Goal: Information Seeking & Learning: Learn about a topic

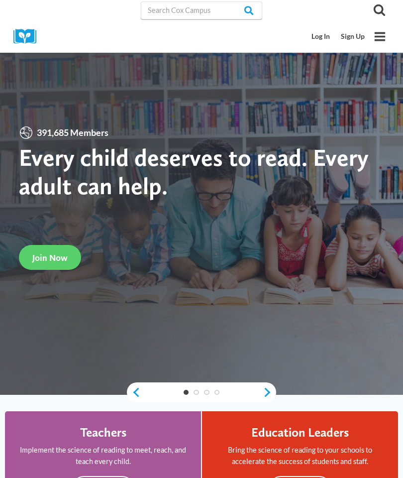
click at [326, 37] on link "Log In" at bounding box center [321, 36] width 29 height 18
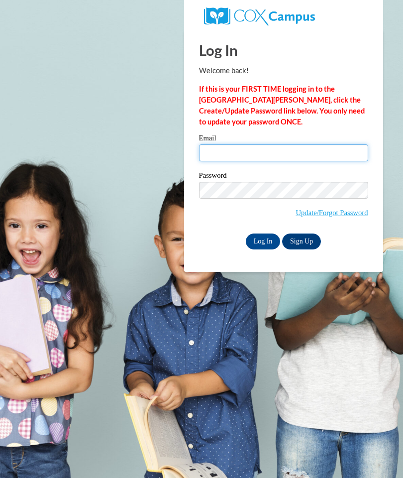
click at [284, 154] on input "Email" at bounding box center [283, 152] width 169 height 17
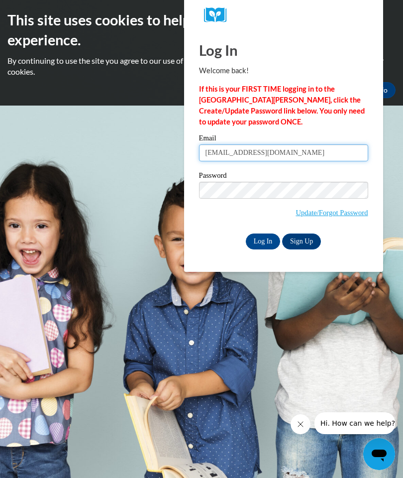
type input "harnold@pgsd.ms"
click at [264, 242] on input "Log In" at bounding box center [263, 242] width 35 height 16
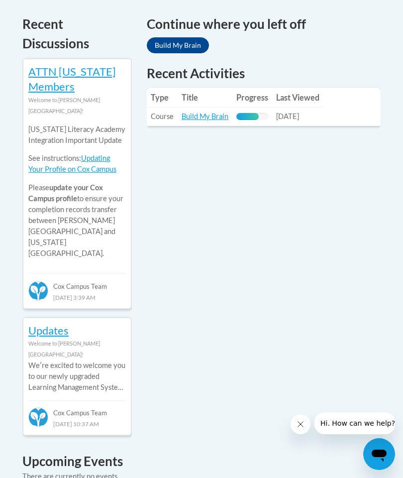
scroll to position [473, 0]
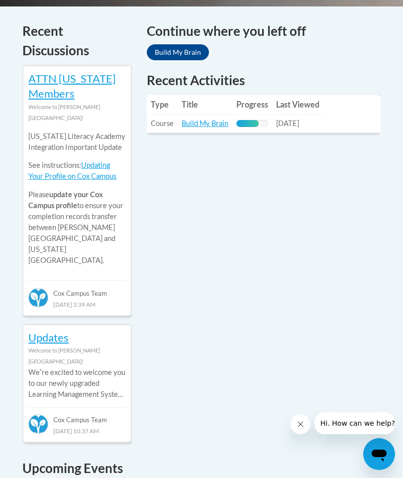
click at [216, 124] on link "Build My Brain" at bounding box center [205, 123] width 47 height 8
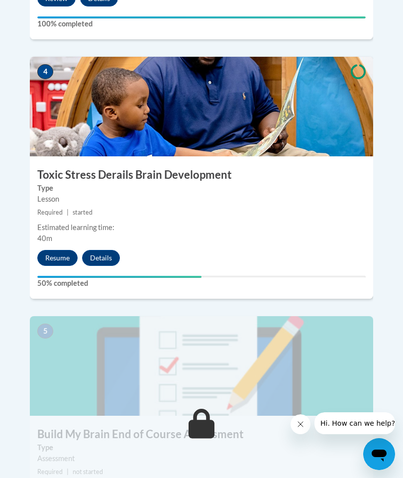
scroll to position [1116, 0]
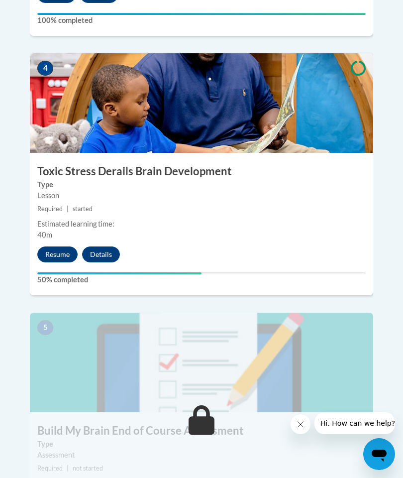
click at [52, 247] on button "Resume" at bounding box center [57, 255] width 40 height 16
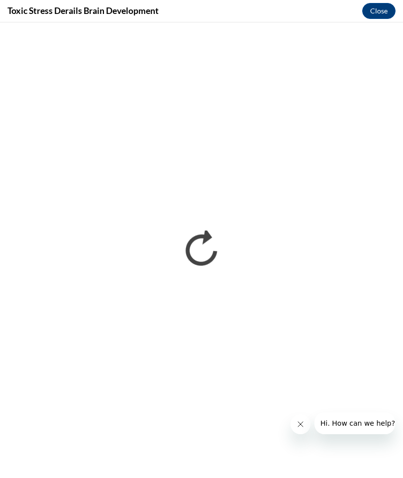
scroll to position [0, 0]
click at [300, 428] on button "Close message from company" at bounding box center [301, 424] width 20 height 20
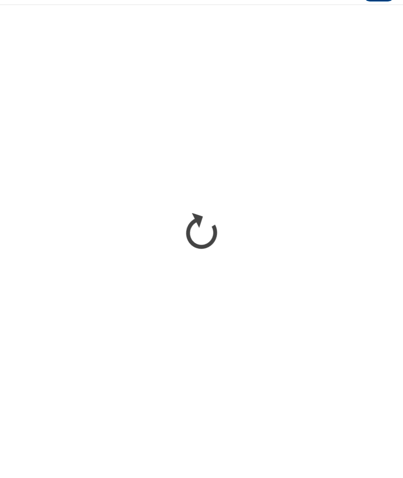
scroll to position [635, 0]
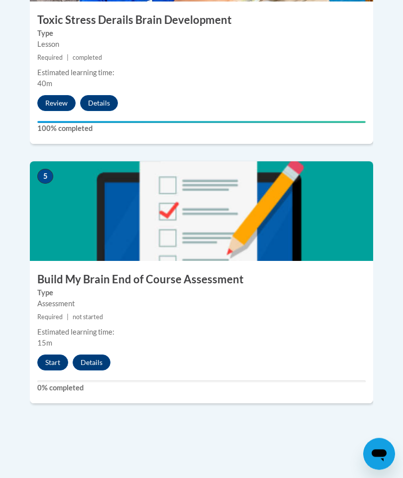
scroll to position [1279, 0]
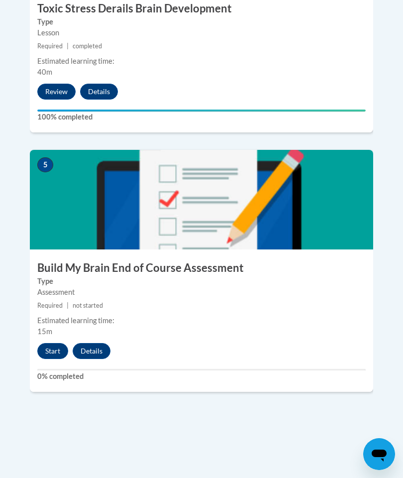
click at [50, 343] on button "Start" at bounding box center [52, 351] width 31 height 16
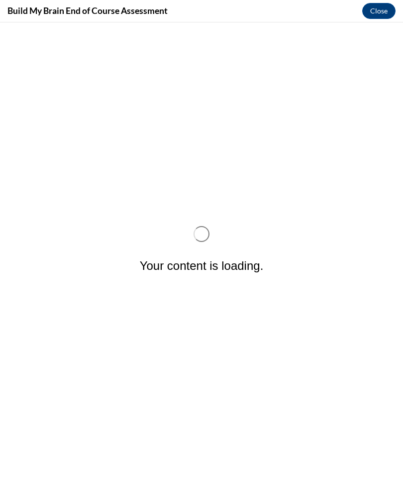
scroll to position [0, 0]
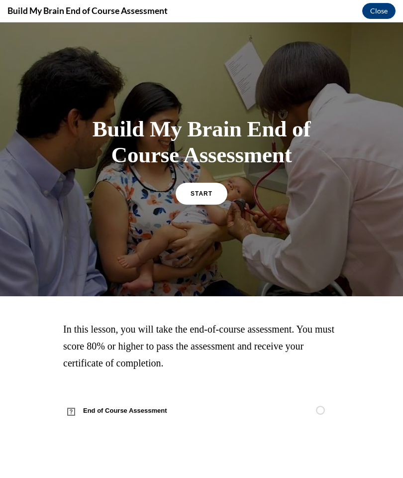
click at [206, 192] on span "START" at bounding box center [202, 193] width 22 height 7
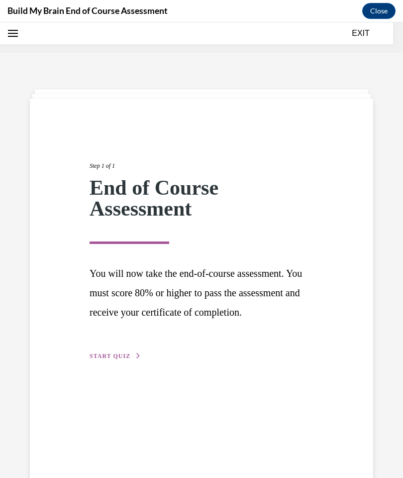
scroll to position [31, 0]
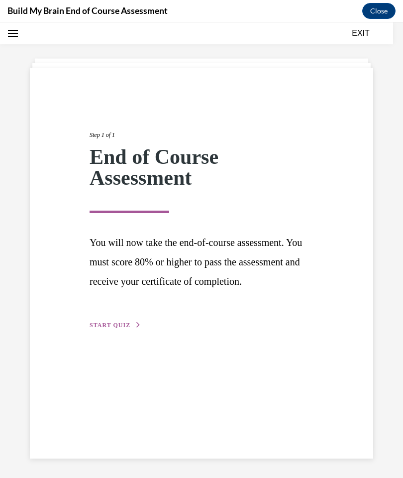
click at [123, 329] on span "START QUIZ" at bounding box center [110, 325] width 41 height 7
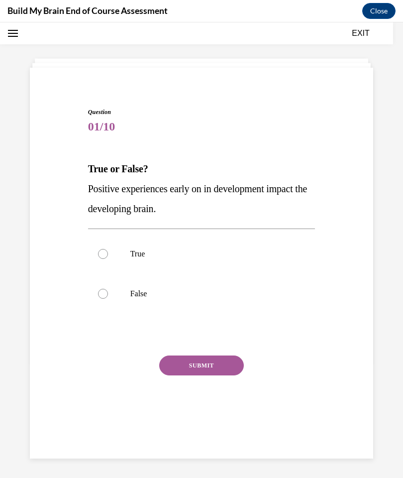
click at [139, 257] on p "True" at bounding box center [211, 254] width 160 height 10
click at [108, 257] on input "True" at bounding box center [103, 254] width 10 height 10
radio input "true"
click at [221, 369] on button "SUBMIT" at bounding box center [201, 366] width 85 height 20
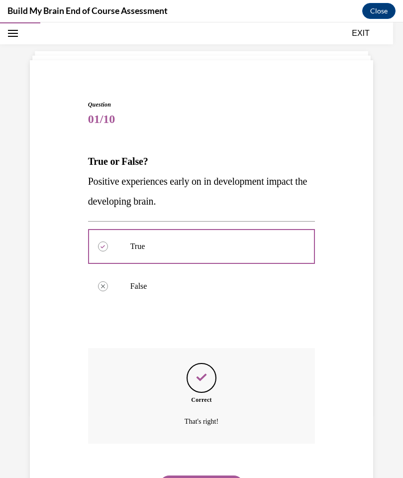
scroll to position [38, 0]
click at [226, 476] on button "NEXT" at bounding box center [201, 486] width 85 height 20
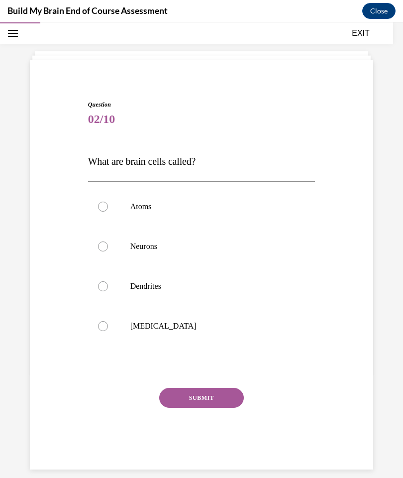
scroll to position [31, 0]
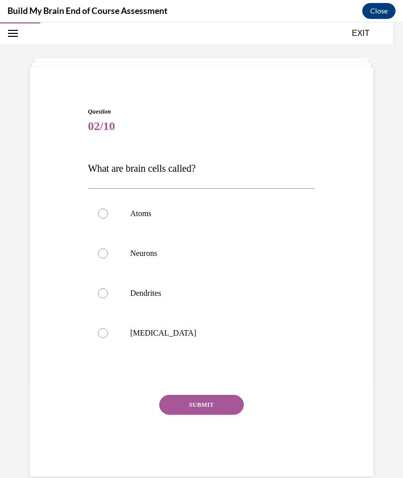
click at [148, 253] on p "Neurons" at bounding box center [211, 254] width 160 height 10
click at [108, 253] on input "Neurons" at bounding box center [103, 254] width 10 height 10
radio input "true"
click at [218, 403] on button "SUBMIT" at bounding box center [201, 405] width 85 height 20
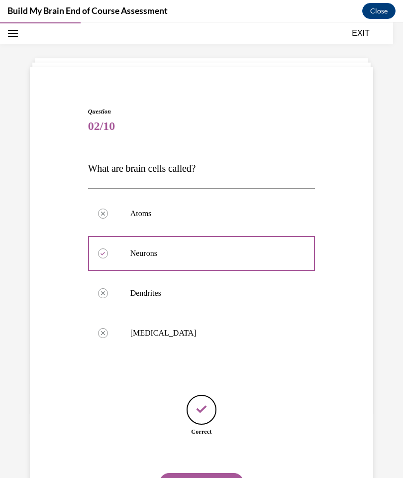
click at [227, 473] on button "NEXT" at bounding box center [201, 483] width 85 height 20
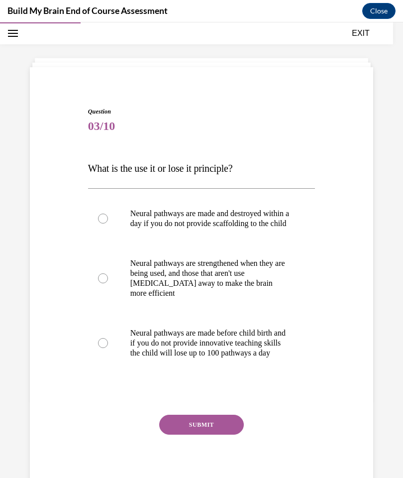
click at [0, 178] on div "Question 03/10 What is the use it or lose it principle? Neural pathways are mad…" at bounding box center [201, 269] width 403 height 494
click at [99, 369] on label "Neural pathways are made before child birth and if you do not provide innovativ…" at bounding box center [202, 343] width 228 height 60
click at [99, 348] on input "Neural pathways are made before child birth and if you do not provide innovativ…" at bounding box center [103, 343] width 10 height 10
radio input "true"
click at [214, 435] on button "SUBMIT" at bounding box center [201, 425] width 85 height 20
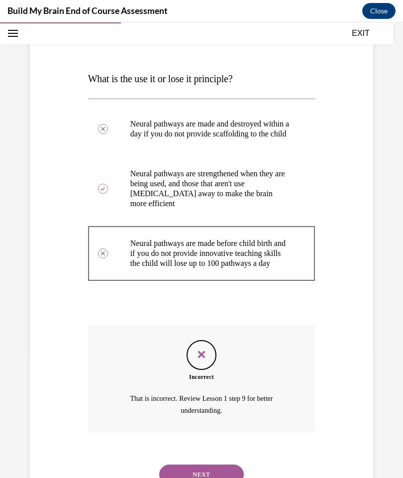
scroll to position [130, 0]
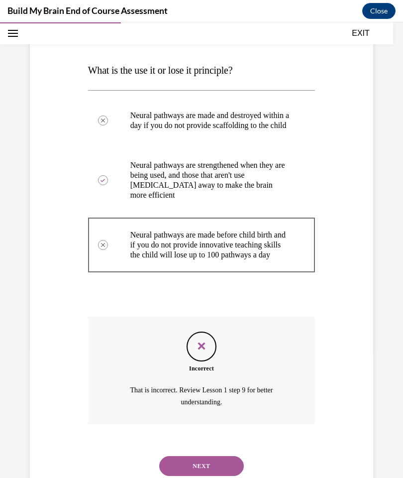
click at [223, 472] on button "NEXT" at bounding box center [201, 466] width 85 height 20
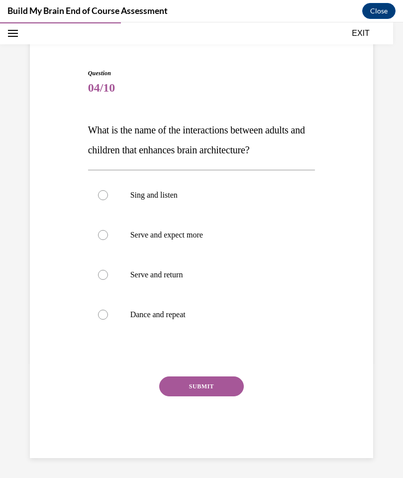
scroll to position [31, 0]
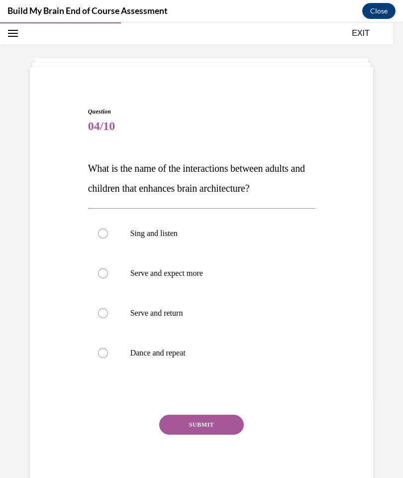
click at [189, 312] on p "Serve and return" at bounding box center [211, 313] width 160 height 10
click at [108, 312] on input "Serve and return" at bounding box center [103, 313] width 10 height 10
radio input "true"
click at [232, 425] on button "SUBMIT" at bounding box center [201, 425] width 85 height 20
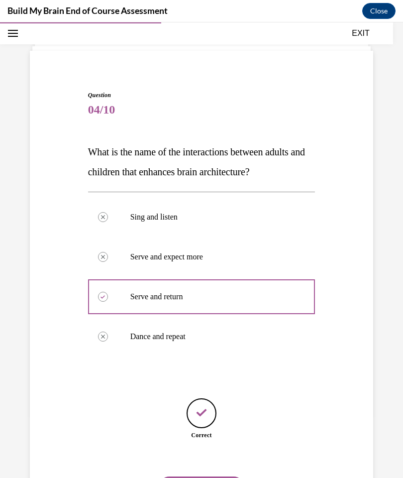
scroll to position [49, 0]
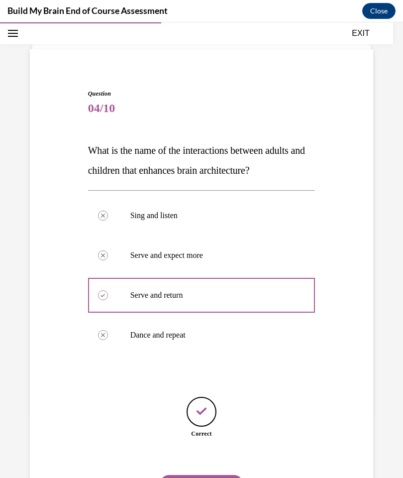
click at [232, 475] on button "NEXT" at bounding box center [201, 485] width 85 height 20
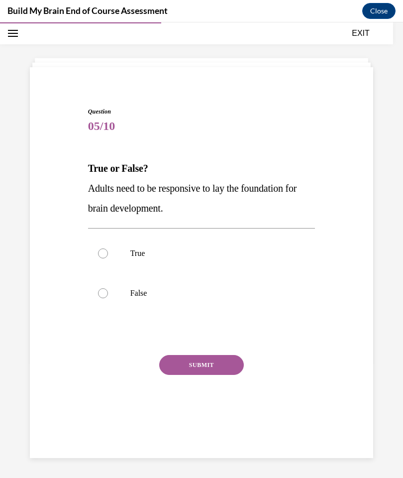
scroll to position [31, 0]
click at [161, 255] on p "True" at bounding box center [211, 254] width 160 height 10
click at [108, 255] on input "True" at bounding box center [103, 254] width 10 height 10
radio input "true"
click at [228, 364] on button "SUBMIT" at bounding box center [201, 365] width 85 height 20
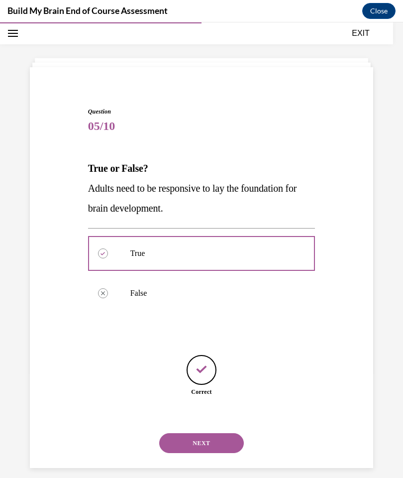
click at [228, 434] on button "NEXT" at bounding box center [201, 443] width 85 height 20
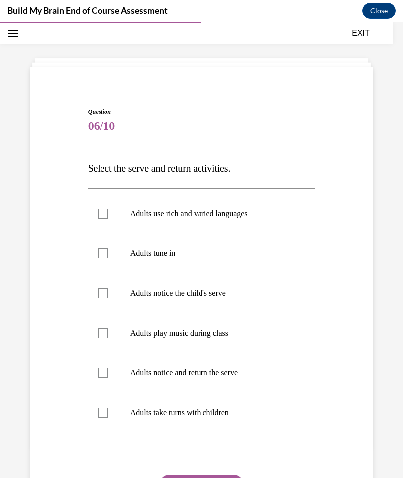
click at [245, 221] on label "Adults use rich and varied languages" at bounding box center [202, 214] width 228 height 40
click at [108, 219] on input "Adults use rich and varied languages" at bounding box center [103, 214] width 10 height 10
checkbox input "true"
click at [181, 252] on p "Adults tune in" at bounding box center [211, 254] width 160 height 10
click at [108, 252] on input "Adults tune in" at bounding box center [103, 254] width 10 height 10
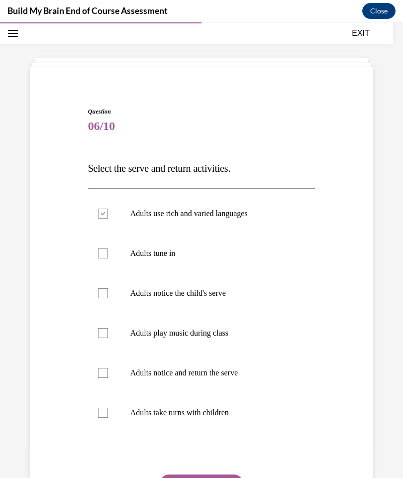
checkbox input "true"
click at [232, 296] on p "Adults notice the child's serve" at bounding box center [211, 293] width 160 height 10
click at [108, 296] on input "Adults notice the child's serve" at bounding box center [103, 293] width 10 height 10
checkbox input "true"
click at [239, 374] on p "Adults notice and return the serve" at bounding box center [211, 373] width 160 height 10
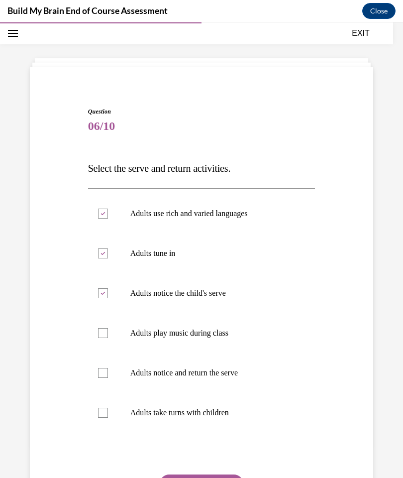
click at [108, 374] on input "Adults notice and return the serve" at bounding box center [103, 373] width 10 height 10
checkbox input "true"
click at [219, 478] on button "SUBMIT" at bounding box center [201, 485] width 85 height 20
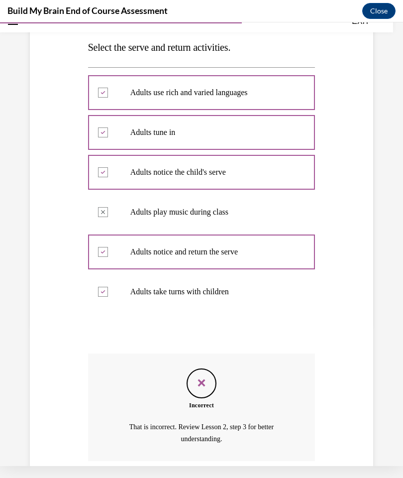
scroll to position [169, 0]
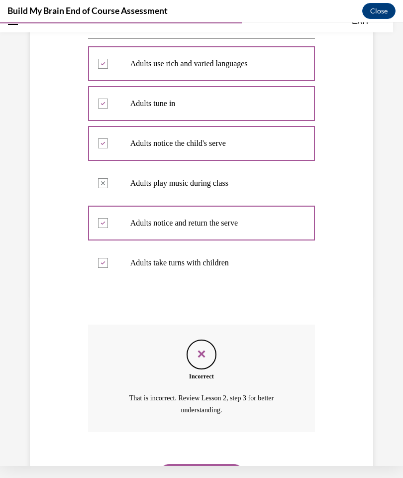
click at [226, 464] on button "NEXT" at bounding box center [201, 474] width 85 height 20
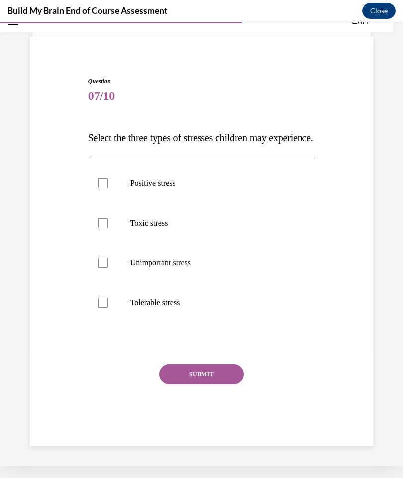
scroll to position [31, 0]
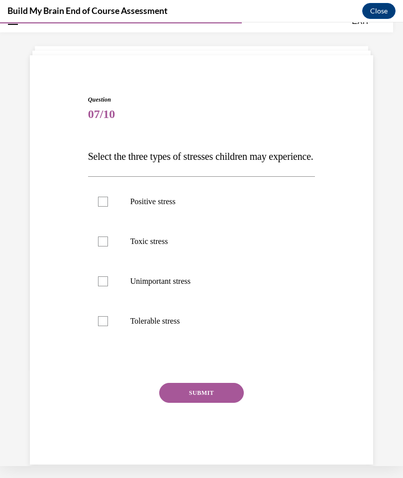
click at [176, 247] on p "Toxic stress" at bounding box center [211, 242] width 160 height 10
click at [108, 247] on input "Toxic stress" at bounding box center [103, 242] width 10 height 10
checkbox input "true"
click at [218, 207] on p "Positive stress" at bounding box center [211, 202] width 160 height 10
click at [108, 207] on input "Positive stress" at bounding box center [103, 202] width 10 height 10
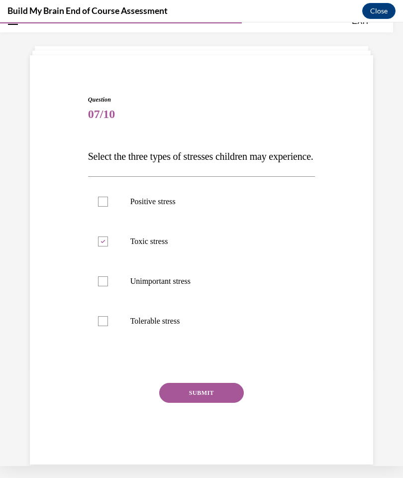
checkbox input "true"
click at [187, 326] on p "Tolerable stress" at bounding box center [211, 321] width 160 height 10
click at [108, 326] on input "Tolerable stress" at bounding box center [103, 321] width 10 height 10
checkbox input "true"
click at [219, 403] on button "SUBMIT" at bounding box center [201, 393] width 85 height 20
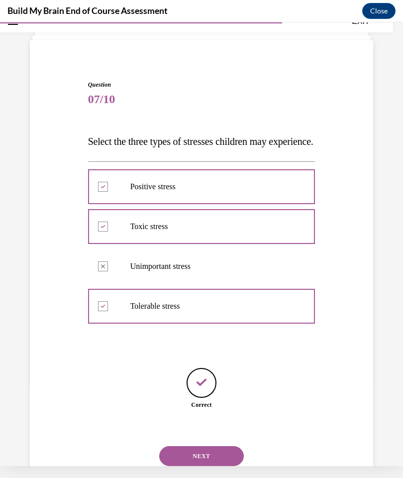
scroll to position [49, 0]
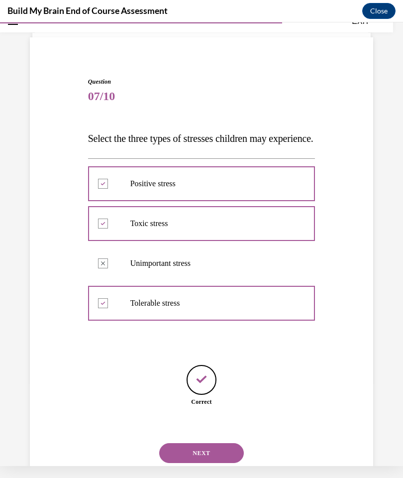
click at [231, 463] on button "NEXT" at bounding box center [201, 453] width 85 height 20
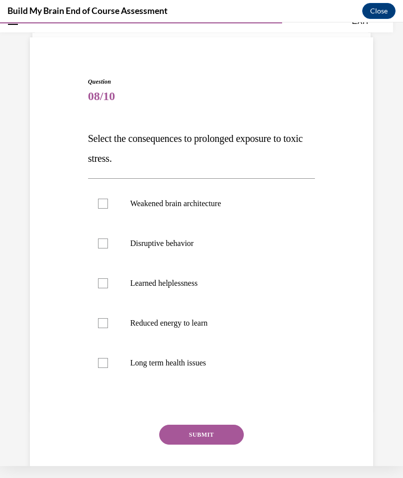
click at [229, 206] on p "Weakened brain architecture" at bounding box center [211, 204] width 160 height 10
click at [108, 206] on input "Weakened brain architecture" at bounding box center [103, 204] width 10 height 10
checkbox input "true"
click at [202, 244] on p "Disruptive behavior" at bounding box center [211, 244] width 160 height 10
click at [108, 244] on input "Disruptive behavior" at bounding box center [103, 244] width 10 height 10
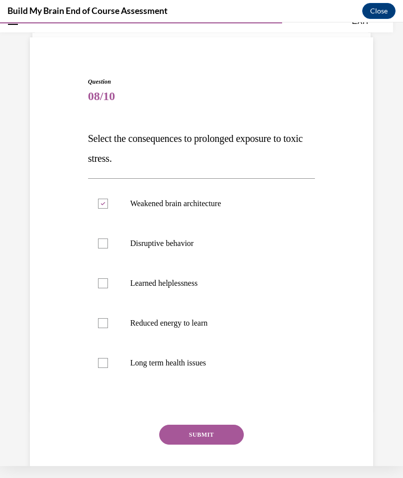
checkbox input "true"
click at [201, 371] on label "Long term health issues" at bounding box center [202, 363] width 228 height 40
click at [108, 368] on input "Long term health issues" at bounding box center [103, 363] width 10 height 10
checkbox input "true"
click at [214, 328] on label "Reduced energy to learn" at bounding box center [202, 323] width 228 height 40
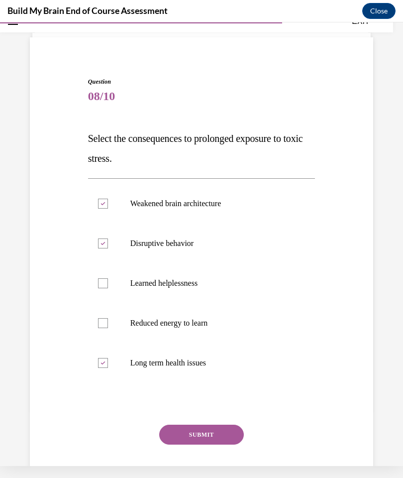
click at [108, 328] on input "Reduced energy to learn" at bounding box center [103, 323] width 10 height 10
checkbox input "true"
click at [223, 434] on button "SUBMIT" at bounding box center [201, 435] width 85 height 20
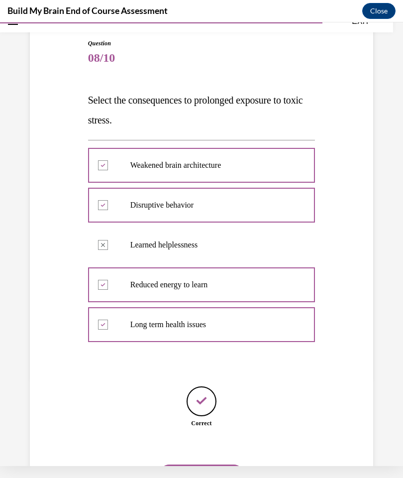
scroll to position [89, 0]
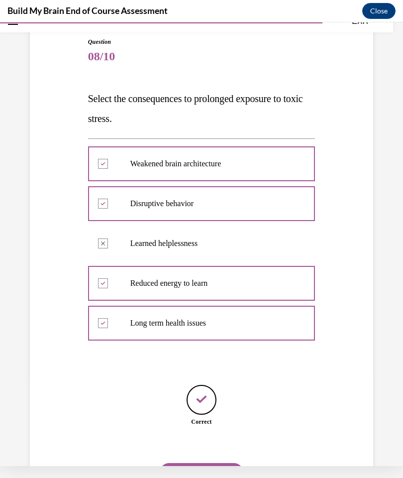
click at [227, 463] on button "NEXT" at bounding box center [201, 473] width 85 height 20
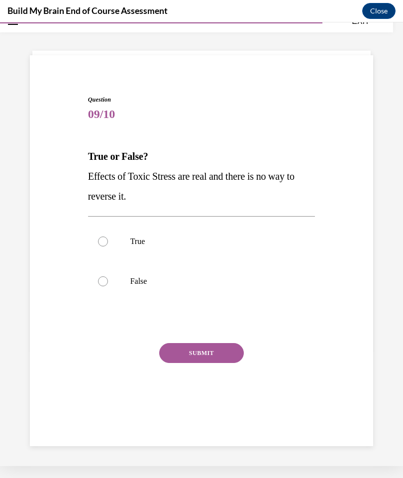
scroll to position [31, 0]
click at [147, 285] on p "False" at bounding box center [211, 281] width 160 height 10
click at [108, 285] on input "False" at bounding box center [103, 281] width 10 height 10
radio input "true"
click at [225, 354] on button "SUBMIT" at bounding box center [201, 353] width 85 height 20
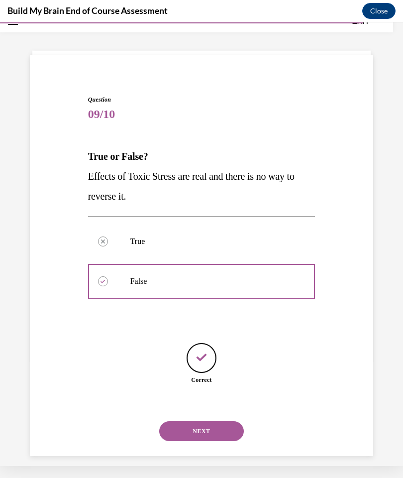
click at [224, 421] on button "NEXT" at bounding box center [201, 431] width 85 height 20
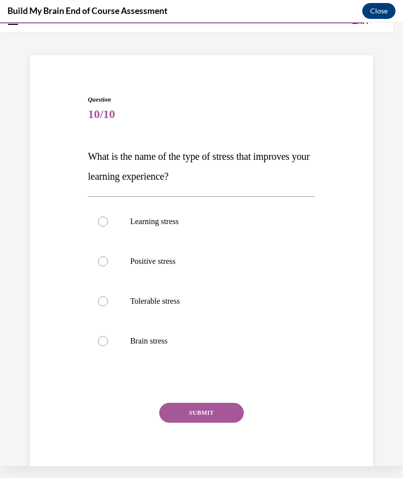
click at [105, 226] on div at bounding box center [103, 222] width 10 height 10
click at [105, 226] on input "Learning stress" at bounding box center [103, 222] width 10 height 10
radio input "true"
click at [222, 413] on button "SUBMIT" at bounding box center [201, 413] width 85 height 20
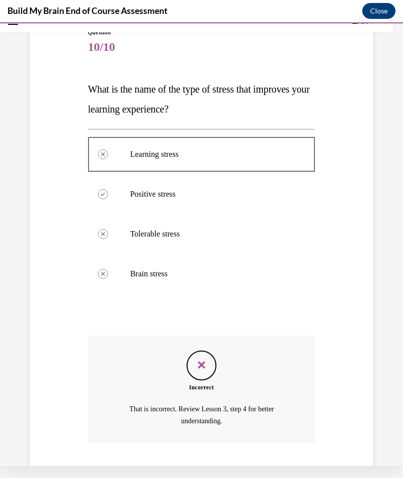
scroll to position [110, 0]
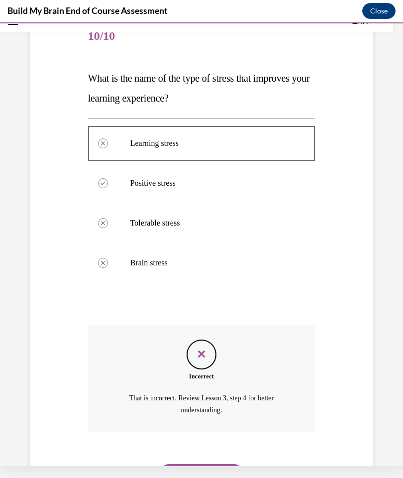
click at [230, 464] on button "NEXT" at bounding box center [201, 474] width 85 height 20
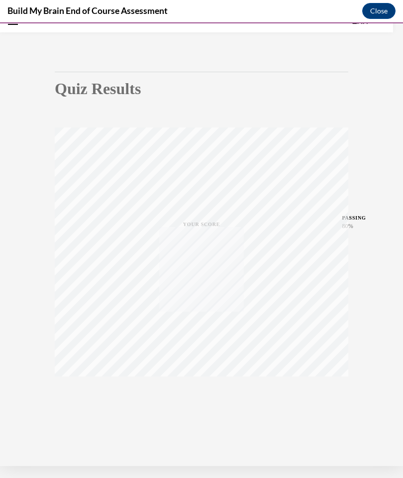
scroll to position [31, 0]
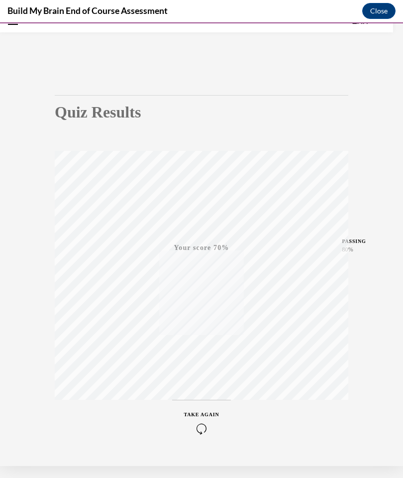
click at [209, 432] on icon "button" at bounding box center [201, 428] width 35 height 11
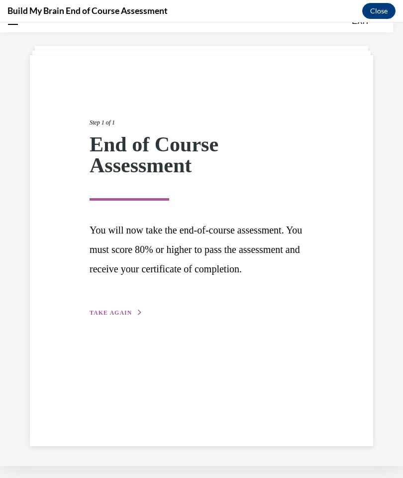
click at [117, 316] on span "TAKE AGAIN" at bounding box center [111, 312] width 42 height 7
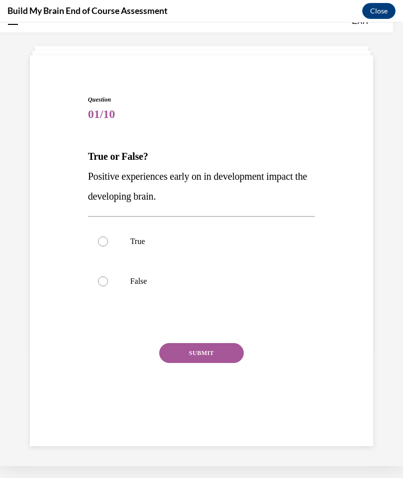
click at [140, 243] on p "True" at bounding box center [211, 242] width 160 height 10
click at [108, 243] on input "True" at bounding box center [103, 242] width 10 height 10
radio input "true"
click at [212, 358] on button "SUBMIT" at bounding box center [201, 353] width 85 height 20
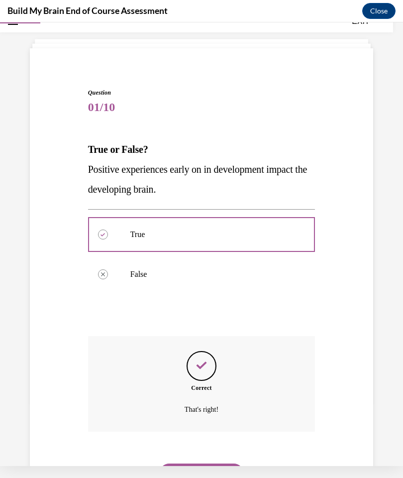
click at [230, 465] on button "NEXT" at bounding box center [201, 474] width 85 height 20
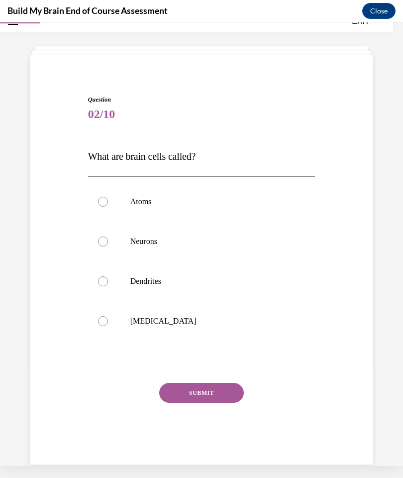
click at [106, 240] on div at bounding box center [103, 242] width 10 height 10
click at [106, 240] on input "Neurons" at bounding box center [103, 242] width 10 height 10
radio input "true"
click at [224, 384] on button "SUBMIT" at bounding box center [201, 393] width 85 height 20
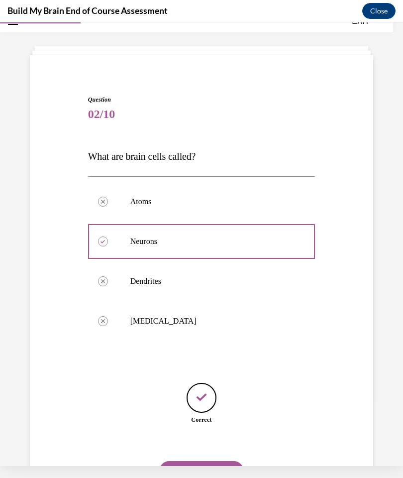
click at [227, 461] on button "NEXT" at bounding box center [201, 471] width 85 height 20
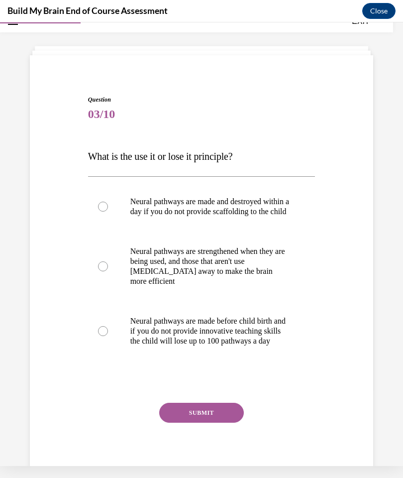
click at [101, 336] on div at bounding box center [103, 331] width 10 height 10
click at [101, 336] on input "Neural pathways are made before child birth and if you do not provide innovativ…" at bounding box center [103, 331] width 10 height 10
radio input "true"
click at [177, 423] on button "SUBMIT" at bounding box center [201, 413] width 85 height 20
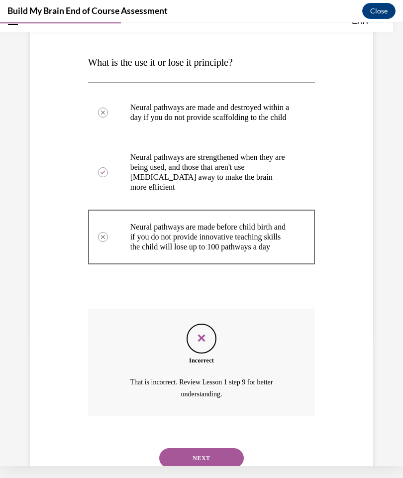
scroll to position [130, 0]
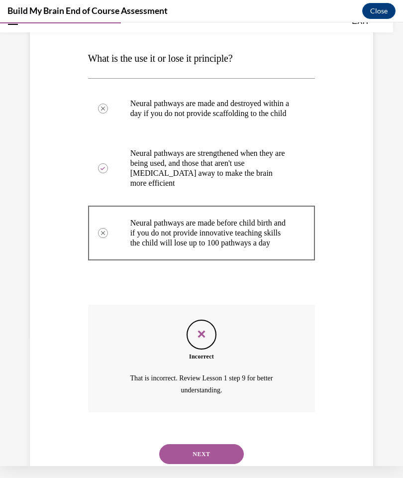
click at [223, 460] on button "NEXT" at bounding box center [201, 454] width 85 height 20
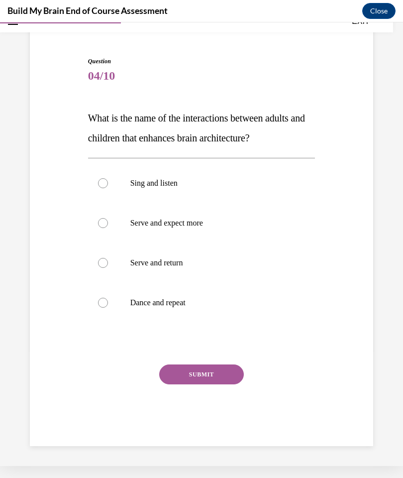
scroll to position [31, 0]
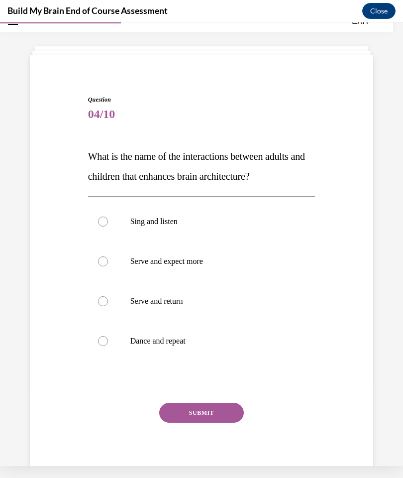
click at [179, 303] on p "Serve and return" at bounding box center [211, 301] width 160 height 10
click at [108, 303] on input "Serve and return" at bounding box center [103, 301] width 10 height 10
radio input "true"
click at [219, 414] on button "SUBMIT" at bounding box center [201, 413] width 85 height 20
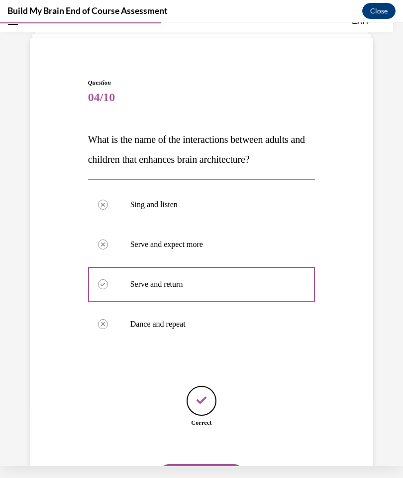
scroll to position [49, 0]
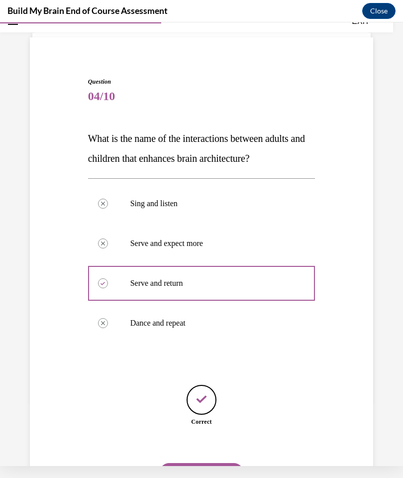
click at [217, 463] on button "NEXT" at bounding box center [201, 473] width 85 height 20
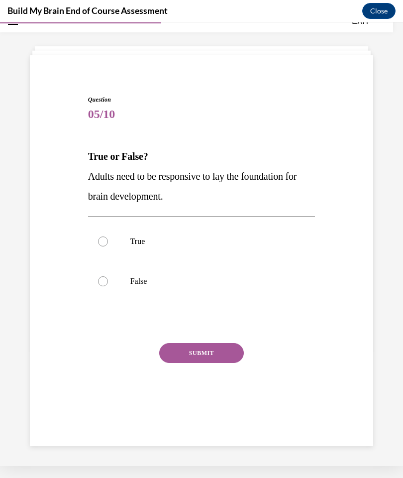
scroll to position [31, 0]
click at [142, 245] on p "True" at bounding box center [211, 242] width 160 height 10
click at [108, 245] on input "True" at bounding box center [103, 242] width 10 height 10
radio input "true"
click at [202, 354] on button "SUBMIT" at bounding box center [201, 353] width 85 height 20
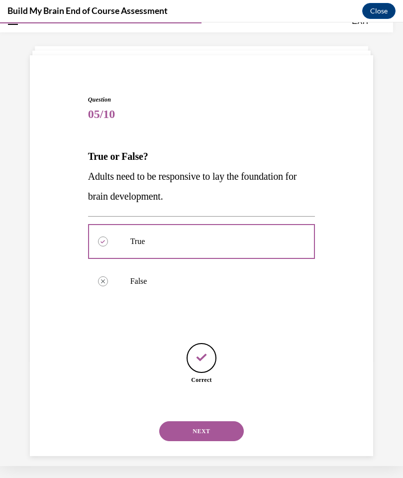
click at [224, 423] on button "NEXT" at bounding box center [201, 431] width 85 height 20
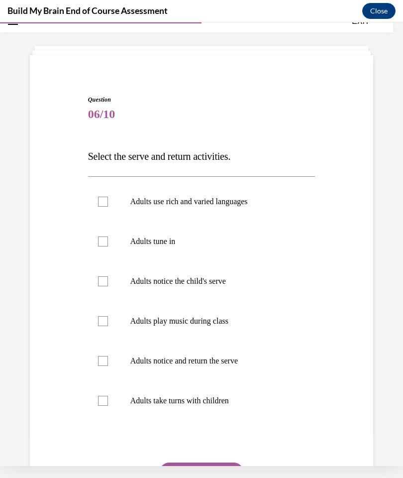
click at [97, 245] on label "Adults tune in" at bounding box center [202, 242] width 228 height 40
click at [98, 245] on input "Adults tune in" at bounding box center [103, 242] width 10 height 10
checkbox input "true"
click at [106, 283] on div at bounding box center [103, 281] width 10 height 10
click at [106, 283] on input "Adults notice the child's serve" at bounding box center [103, 281] width 10 height 10
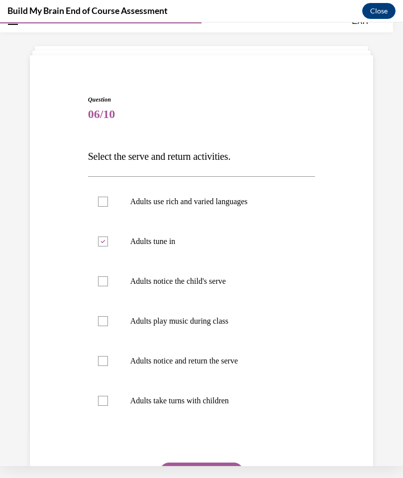
checkbox input "true"
click at [107, 360] on div at bounding box center [103, 361] width 10 height 10
click at [107, 360] on input "Adults notice and return the serve" at bounding box center [103, 361] width 10 height 10
checkbox input "true"
click at [210, 474] on button "SUBMIT" at bounding box center [201, 473] width 85 height 20
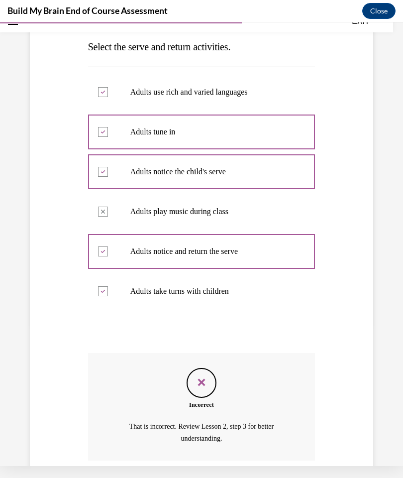
scroll to position [169, 0]
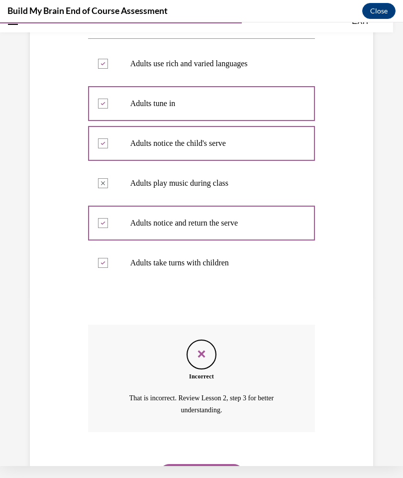
click at [219, 464] on button "NEXT" at bounding box center [201, 474] width 85 height 20
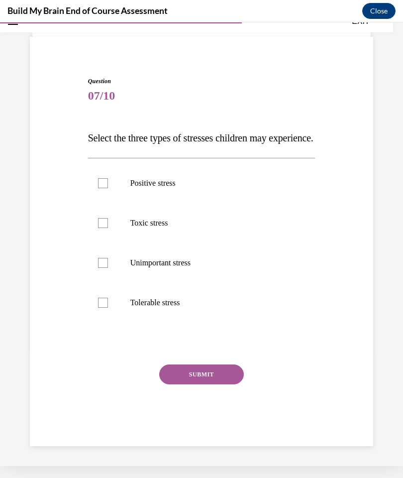
scroll to position [31, 0]
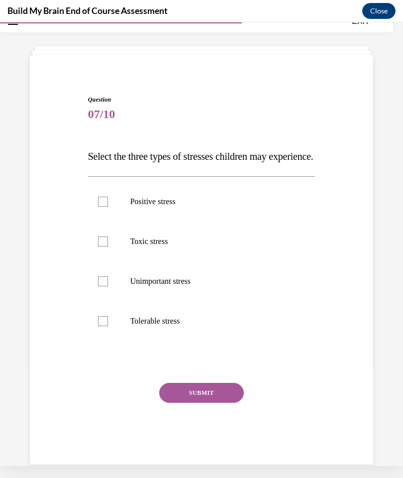
click at [159, 222] on label "Positive stress" at bounding box center [202, 202] width 228 height 40
click at [108, 207] on input "Positive stress" at bounding box center [103, 202] width 10 height 10
checkbox input "true"
click at [164, 247] on p "Toxic stress" at bounding box center [211, 242] width 160 height 10
click at [108, 247] on input "Toxic stress" at bounding box center [103, 242] width 10 height 10
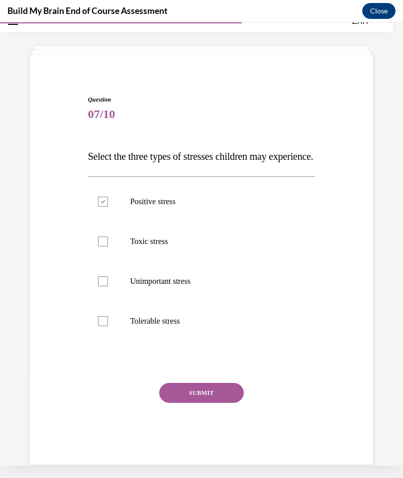
checkbox input "true"
click at [169, 326] on p "Tolerable stress" at bounding box center [211, 321] width 160 height 10
click at [108, 326] on input "Tolerable stress" at bounding box center [103, 321] width 10 height 10
checkbox input "true"
click at [209, 403] on button "SUBMIT" at bounding box center [201, 393] width 85 height 20
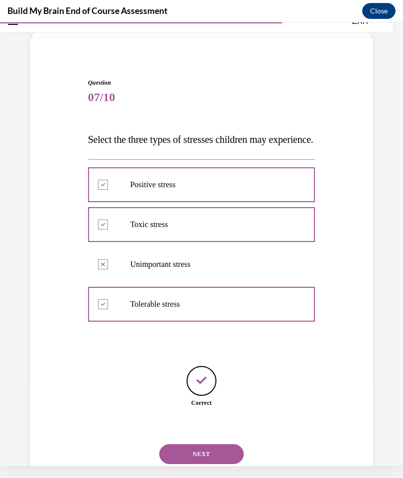
scroll to position [49, 0]
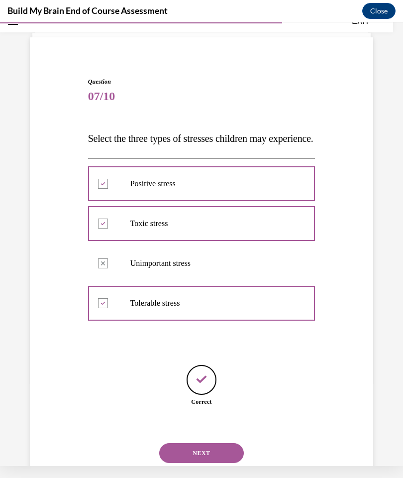
click at [217, 461] on button "NEXT" at bounding box center [201, 453] width 85 height 20
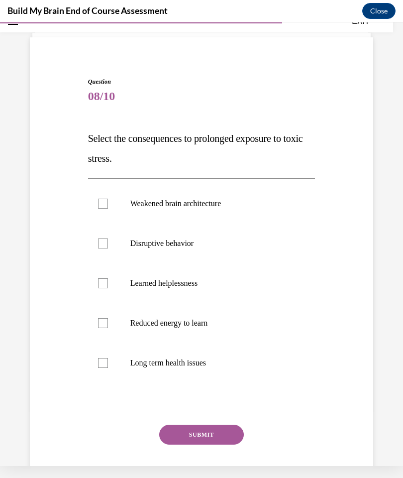
click at [192, 364] on p "Long term health issues" at bounding box center [211, 363] width 160 height 10
click at [108, 364] on input "Long term health issues" at bounding box center [103, 363] width 10 height 10
checkbox input "true"
click at [179, 205] on p "Weakened brain architecture" at bounding box center [211, 204] width 160 height 10
click at [108, 205] on input "Weakened brain architecture" at bounding box center [103, 204] width 10 height 10
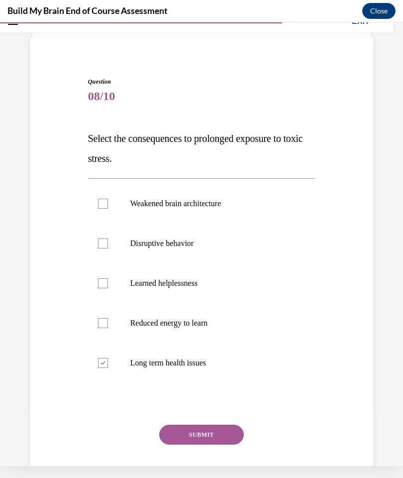
checkbox input "true"
click at [175, 244] on p "Disruptive behavior" at bounding box center [211, 244] width 160 height 10
click at [108, 244] on input "Disruptive behavior" at bounding box center [103, 244] width 10 height 10
checkbox input "true"
click at [172, 323] on p "Reduced energy to learn" at bounding box center [211, 323] width 160 height 10
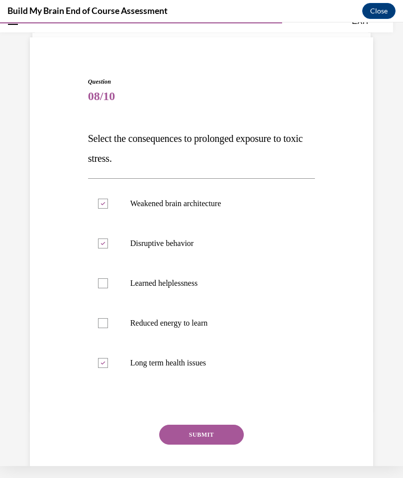
click at [108, 323] on input "Reduced energy to learn" at bounding box center [103, 323] width 10 height 10
checkbox input "true"
click at [214, 438] on button "SUBMIT" at bounding box center [201, 435] width 85 height 20
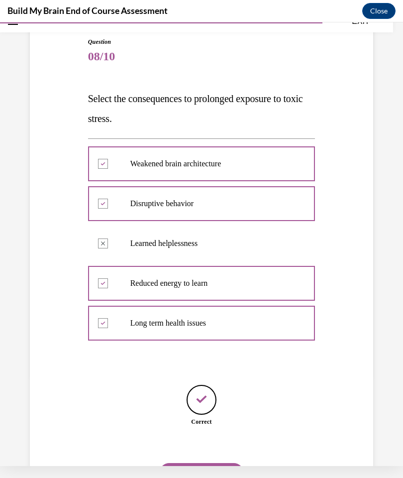
click at [213, 463] on button "NEXT" at bounding box center [201, 473] width 85 height 20
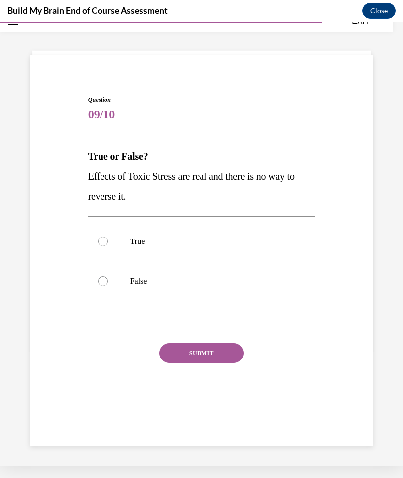
scroll to position [31, 0]
click at [141, 282] on p "False" at bounding box center [211, 281] width 160 height 10
click at [108, 282] on input "False" at bounding box center [103, 281] width 10 height 10
radio input "true"
click at [198, 352] on button "SUBMIT" at bounding box center [201, 353] width 85 height 20
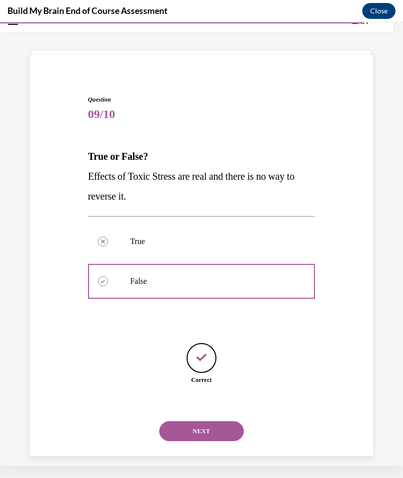
click at [201, 423] on button "NEXT" at bounding box center [201, 431] width 85 height 20
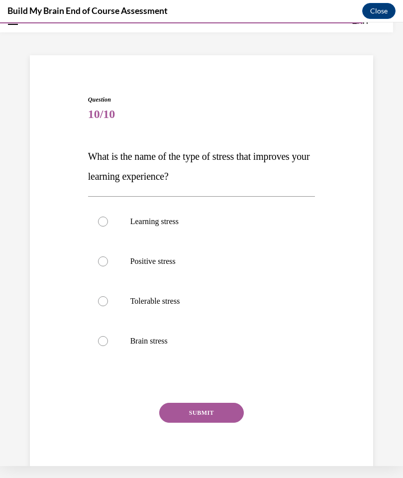
click at [172, 265] on p "Positive stress" at bounding box center [211, 262] width 160 height 10
click at [108, 265] on input "Positive stress" at bounding box center [103, 262] width 10 height 10
radio input "true"
click at [198, 413] on button "SUBMIT" at bounding box center [201, 413] width 85 height 20
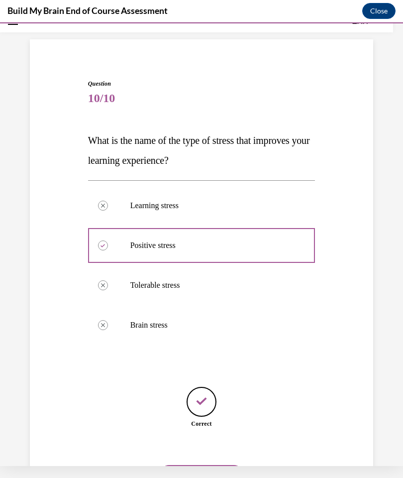
scroll to position [49, 0]
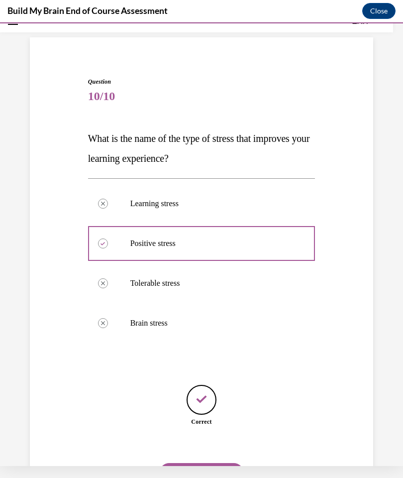
click at [220, 463] on button "NEXT" at bounding box center [201, 473] width 85 height 20
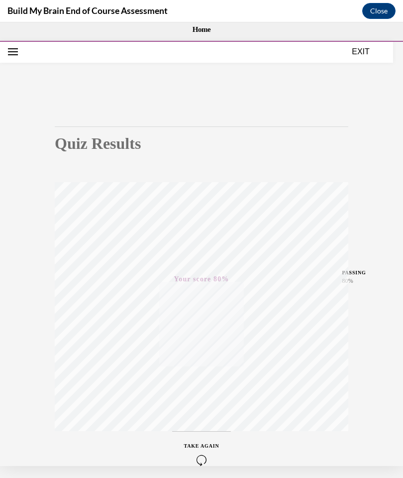
scroll to position [0, 0]
click at [356, 49] on button "EXIT" at bounding box center [361, 52] width 60 height 12
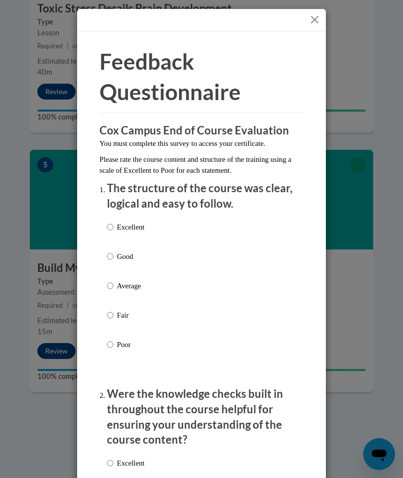
click at [140, 226] on p "Excellent" at bounding box center [130, 227] width 27 height 11
click at [114, 226] on input "Excellent" at bounding box center [110, 227] width 6 height 11
radio input "true"
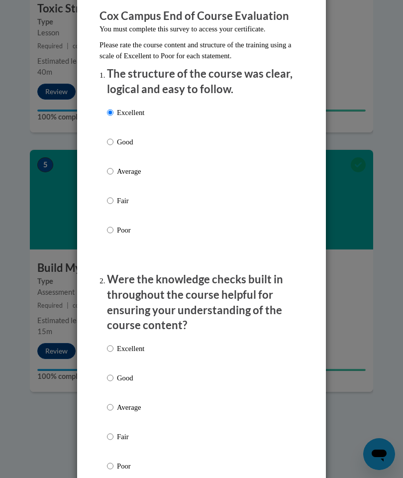
scroll to position [125, 0]
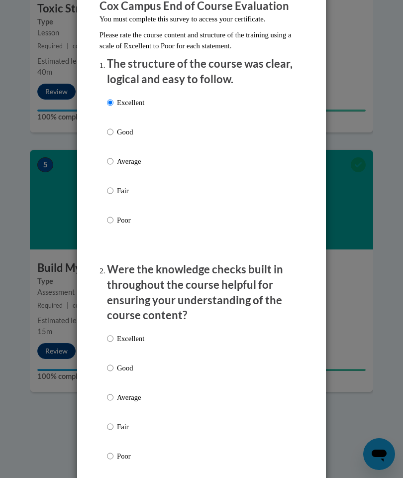
click at [157, 338] on div "Excellent Good Average Fair Poor" at bounding box center [201, 409] width 189 height 162
click at [133, 333] on p "Excellent" at bounding box center [130, 338] width 27 height 11
click at [114, 333] on input "Excellent" at bounding box center [110, 338] width 6 height 11
radio input "true"
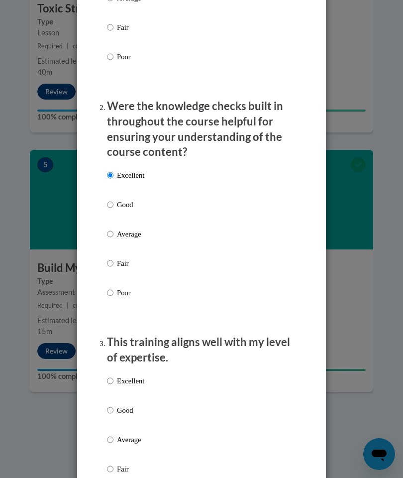
scroll to position [327, 0]
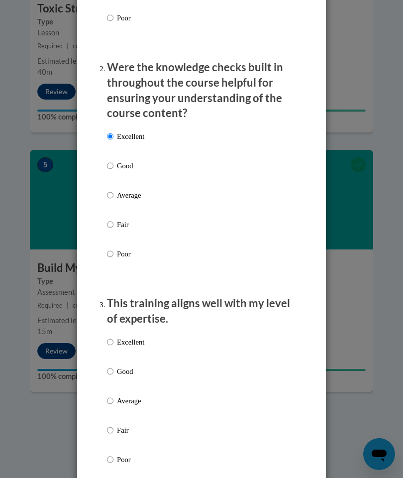
click at [110, 340] on input "Excellent" at bounding box center [110, 342] width 6 height 11
radio input "true"
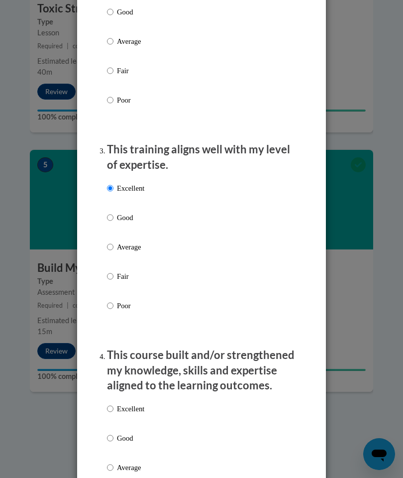
scroll to position [508, 0]
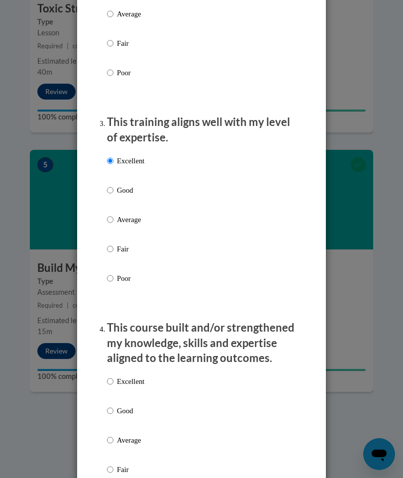
click at [111, 381] on input "Excellent" at bounding box center [110, 381] width 6 height 11
radio input "true"
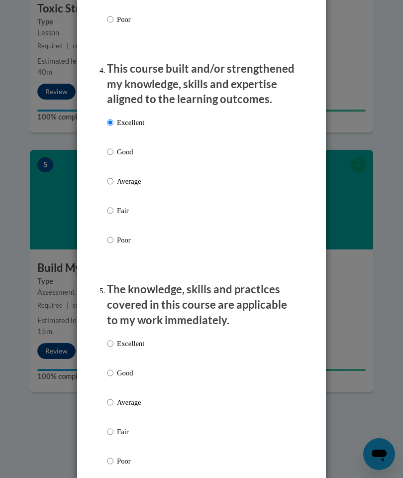
scroll to position [766, 0]
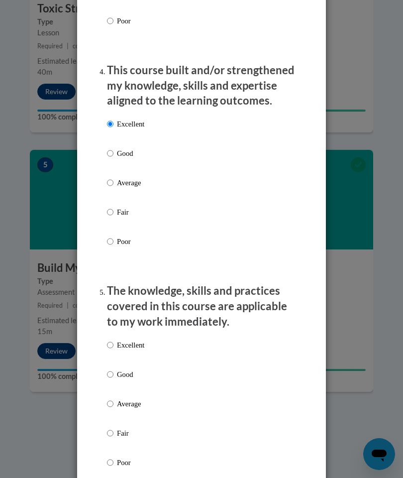
click at [113, 340] on input "Excellent" at bounding box center [110, 345] width 6 height 11
radio input "true"
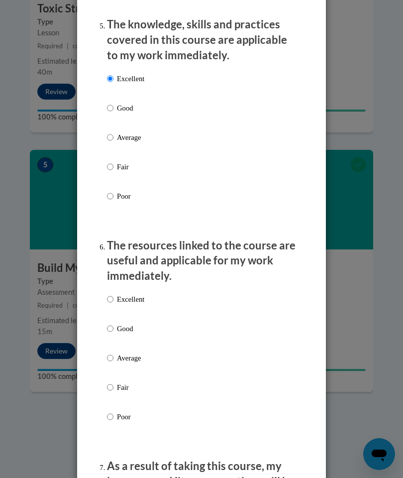
scroll to position [1034, 0]
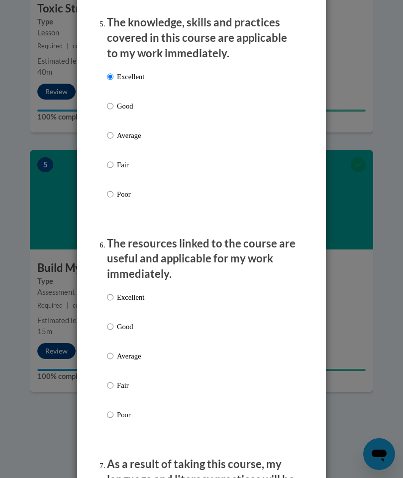
click at [108, 292] on input "Excellent" at bounding box center [110, 297] width 6 height 11
radio input "true"
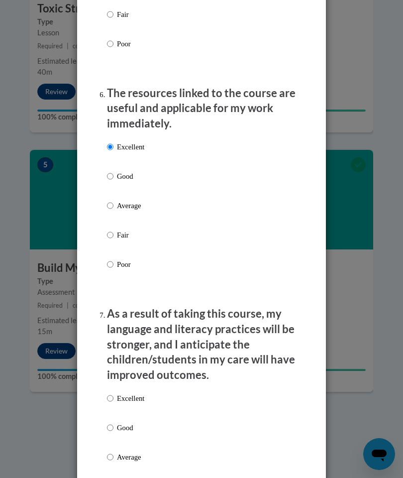
scroll to position [1215, 0]
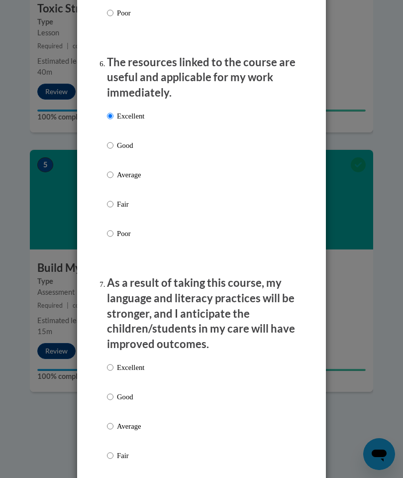
click at [113, 362] on input "Excellent" at bounding box center [110, 367] width 6 height 11
radio input "true"
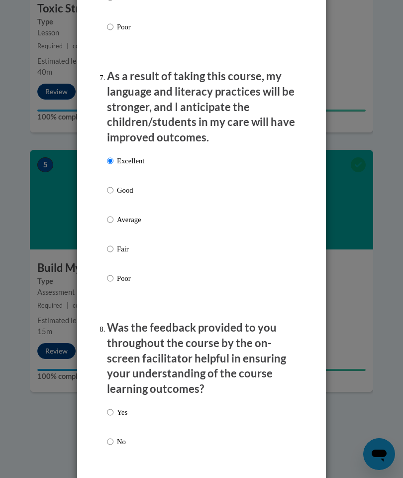
scroll to position [1422, 0]
click at [111, 407] on input "Yes" at bounding box center [110, 412] width 6 height 11
radio input "true"
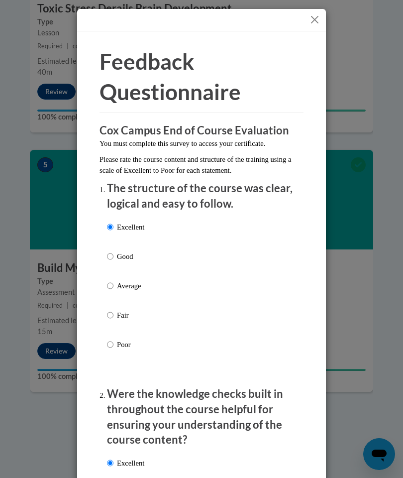
scroll to position [0, 0]
click at [315, 22] on button "Close" at bounding box center [315, 19] width 12 height 12
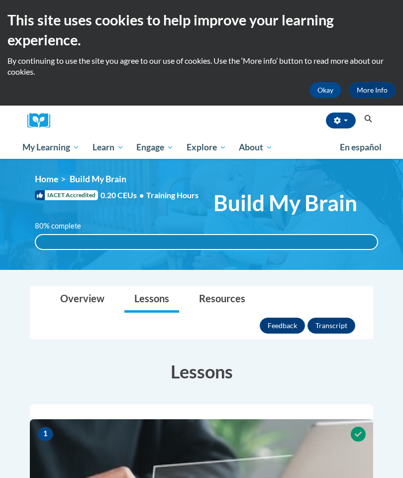
click at [326, 119] on button "button" at bounding box center [341, 121] width 30 height 16
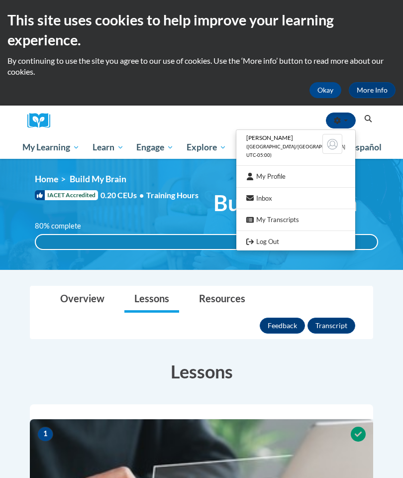
click at [277, 236] on link "Log Out" at bounding box center [296, 242] width 119 height 12
